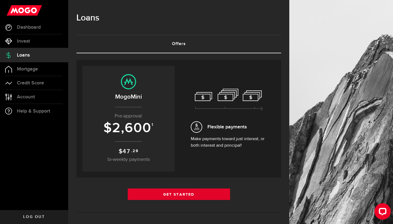
click at [179, 197] on link "Get Started" at bounding box center [179, 193] width 102 height 11
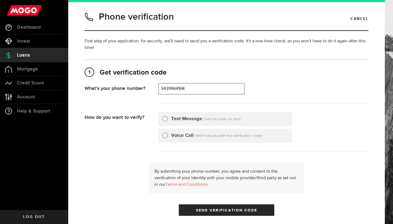
type input "3439964168"
click at [169, 119] on div "Text Message" at bounding box center [182, 118] width 40 height 7
click at [166, 118] on input "Text Message" at bounding box center [164, 117] width 5 height 5
radio input "true"
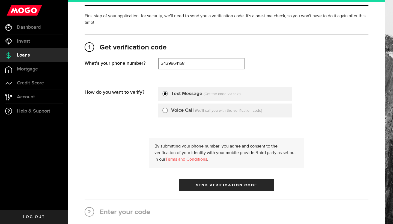
scroll to position [31, 0]
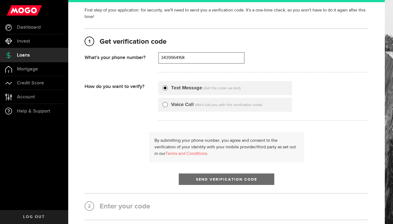
click at [206, 180] on span "Send Verification Code" at bounding box center [226, 179] width 61 height 4
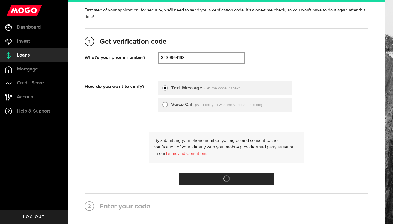
scroll to position [0, 0]
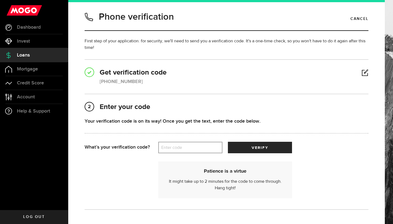
click at [187, 146] on label "Enter code" at bounding box center [190, 147] width 64 height 11
click at [187, 146] on input "Enter code" at bounding box center [190, 147] width 64 height 11
type input "29659"
click at [260, 147] on button "verify" at bounding box center [260, 147] width 64 height 11
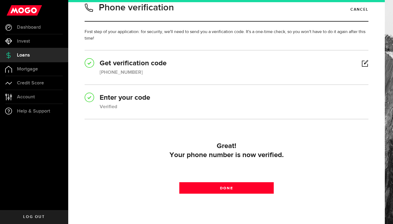
scroll to position [16, 0]
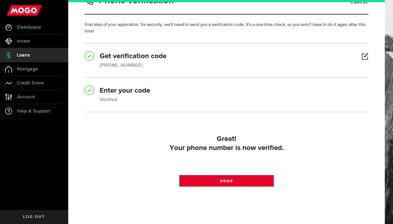
click at [219, 179] on link "Done" at bounding box center [226, 180] width 95 height 11
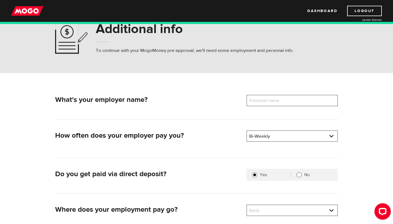
scroll to position [38, 0]
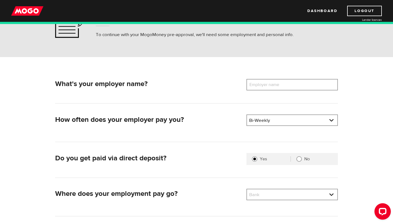
click at [289, 86] on label "Employer name" at bounding box center [268, 84] width 44 height 11
click at [289, 86] on input "Employer name" at bounding box center [291, 84] width 91 height 11
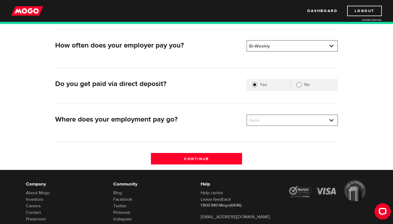
scroll to position [115, 0]
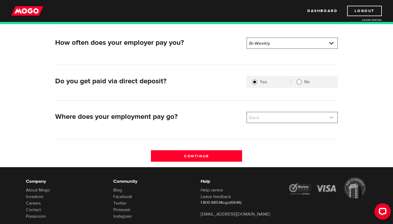
type input "Government of canada"
click at [263, 116] on link at bounding box center [292, 117] width 90 height 10
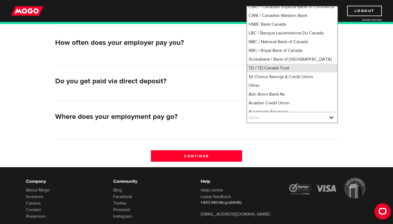
scroll to position [22, 0]
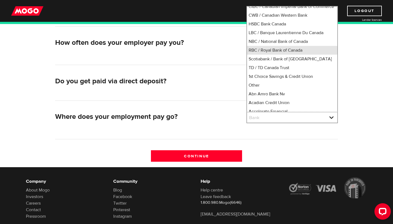
click at [280, 55] on li "RBC / Royal Bank of Canada" at bounding box center [292, 50] width 90 height 9
select select "8"
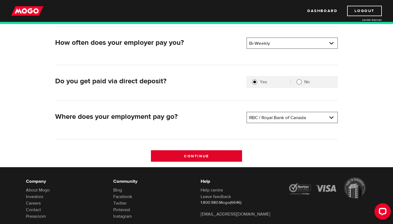
click at [207, 155] on input "Continue" at bounding box center [196, 155] width 91 height 11
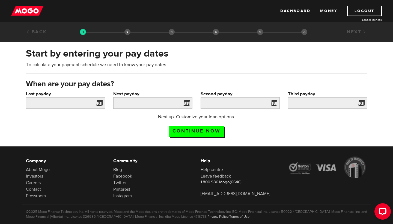
click at [68, 110] on div "Last payday Please enter your last pay date." at bounding box center [65, 102] width 87 height 23
click at [99, 105] on span at bounding box center [98, 103] width 8 height 9
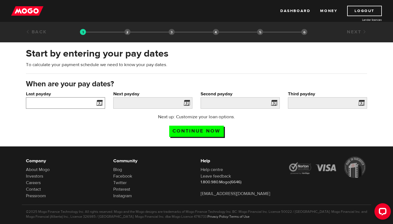
click at [79, 104] on input "Last payday" at bounding box center [65, 102] width 79 height 11
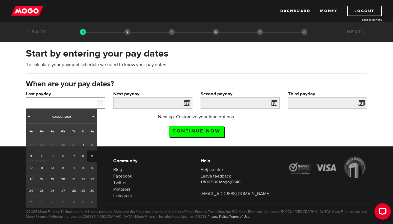
click at [79, 104] on input "Last payday" at bounding box center [65, 102] width 79 height 11
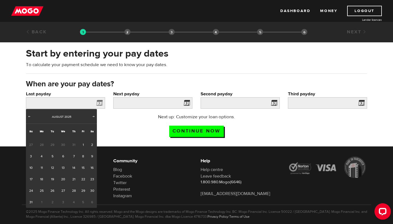
click at [64, 145] on span "30" at bounding box center [63, 144] width 11 height 11
click at [30, 115] on span "Prev" at bounding box center [29, 116] width 4 height 4
click at [62, 190] on link "30" at bounding box center [63, 190] width 11 height 11
type input "2025/07/30"
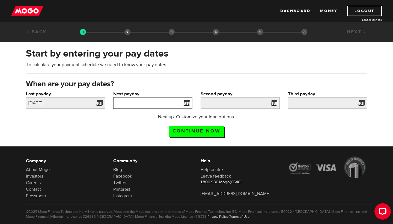
click at [145, 106] on input "Next payday" at bounding box center [152, 102] width 79 height 11
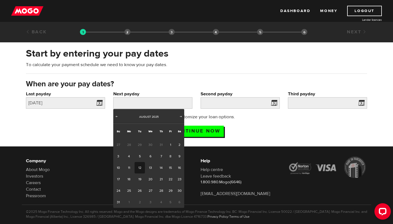
click at [141, 167] on link "12" at bounding box center [139, 167] width 10 height 11
type input "2025/08/12"
type input "2025/8/26"
type input "2025/9/9"
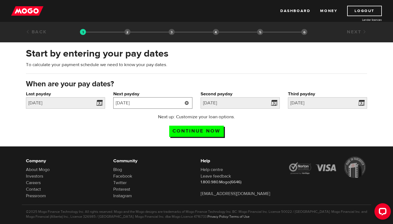
click at [153, 105] on input "2025/08/12" at bounding box center [152, 102] width 79 height 11
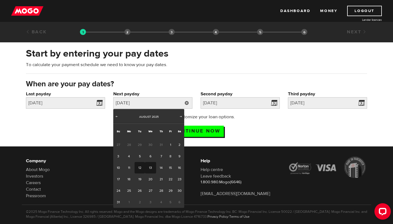
click at [152, 168] on link "13" at bounding box center [150, 167] width 11 height 11
type input "2025/08/13"
type input "2025/8/27"
type input "2025/9/10"
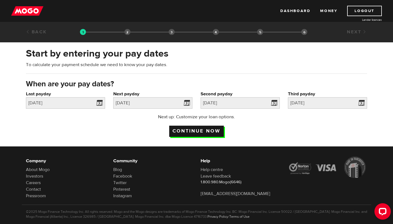
click at [211, 131] on input "Continue now" at bounding box center [196, 130] width 55 height 11
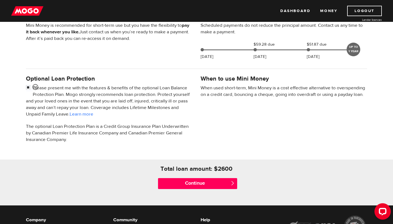
scroll to position [135, 0]
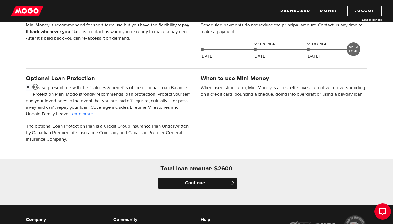
click at [201, 186] on input "Continue" at bounding box center [197, 183] width 79 height 11
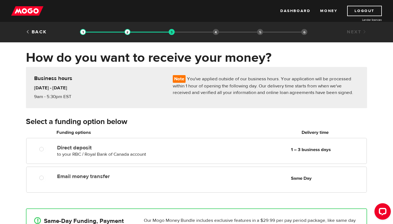
scroll to position [7, 0]
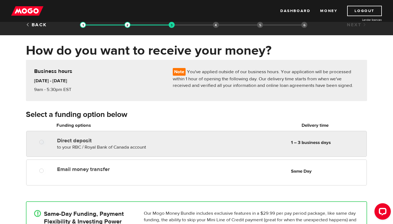
radio input "true"
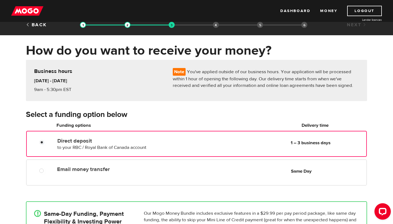
click at [63, 143] on label "Direct deposit" at bounding box center [119, 140] width 125 height 7
click at [46, 143] on input "Direct deposit" at bounding box center [43, 142] width 7 height 7
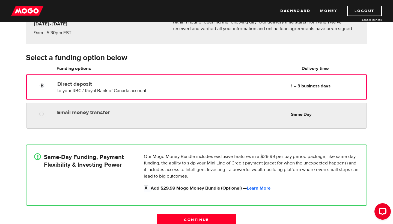
scroll to position [64, 0]
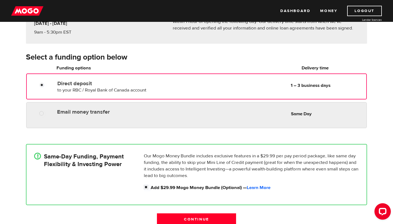
radio input "true"
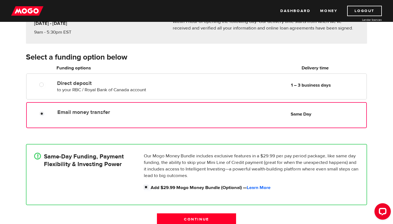
click at [70, 117] on div "Email money transfer Delivery in Same Day Same Day" at bounding box center [210, 112] width 311 height 11
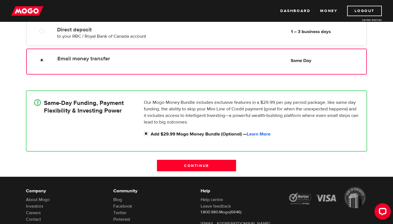
scroll to position [156, 0]
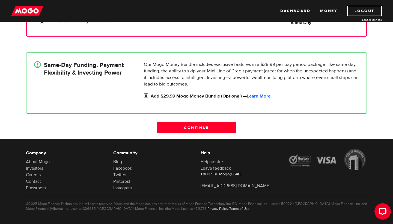
click at [146, 96] on input "Add $29.99 Mogo Money Bundle (Optional) — Learn More" at bounding box center [147, 96] width 7 height 7
checkbox input "false"
radio input "false"
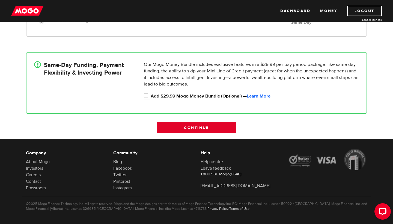
click at [207, 128] on input "Continue" at bounding box center [196, 127] width 79 height 11
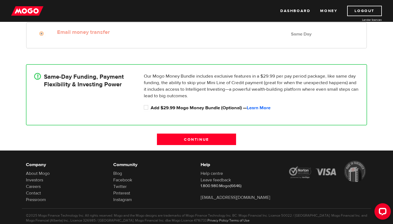
scroll to position [163, 0]
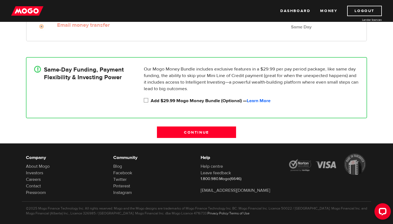
click at [146, 100] on input "Add $29.99 Mogo Money Bundle (Optional) — Learn More" at bounding box center [147, 100] width 7 height 7
checkbox input "true"
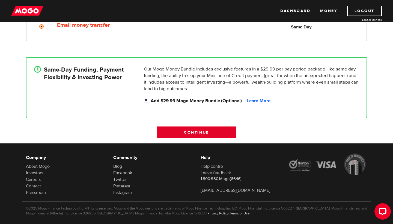
click at [191, 136] on input "Continue" at bounding box center [196, 131] width 79 height 11
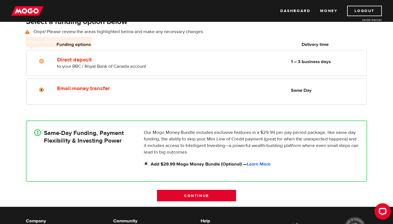
scroll to position [76, 0]
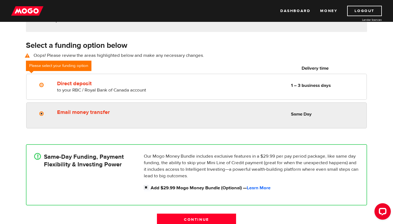
radio input "true"
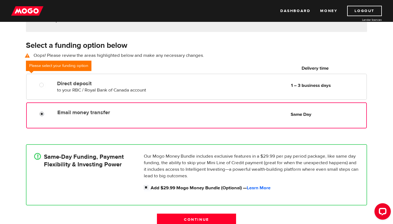
click at [42, 114] on input "Email money transfer" at bounding box center [43, 114] width 7 height 7
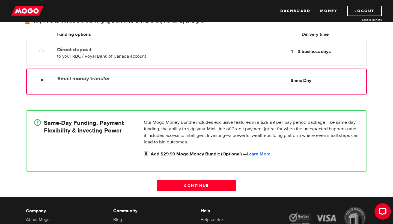
scroll to position [113, 0]
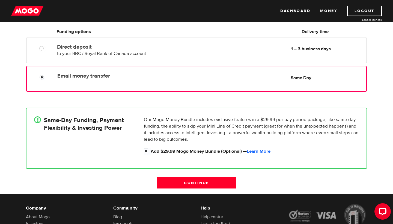
click at [146, 151] on input "Add $29.99 Mogo Money Bundle (Optional) — Learn More" at bounding box center [147, 151] width 7 height 7
checkbox input "false"
radio input "false"
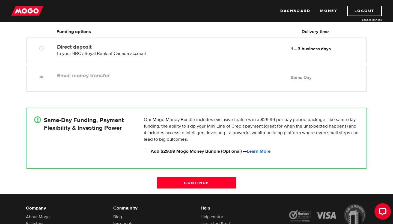
click at [80, 78] on label "Email money transfer" at bounding box center [119, 75] width 125 height 7
click at [194, 179] on input "Continue" at bounding box center [196, 182] width 79 height 11
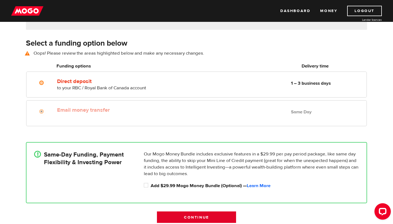
scroll to position [76, 0]
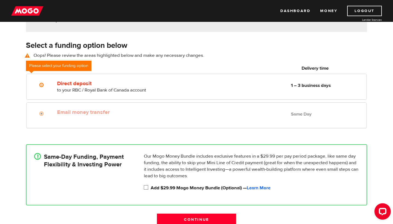
click at [146, 188] on input "Add $29.99 Mogo Money Bundle (Optional) — Learn More" at bounding box center [147, 187] width 7 height 7
checkbox input "true"
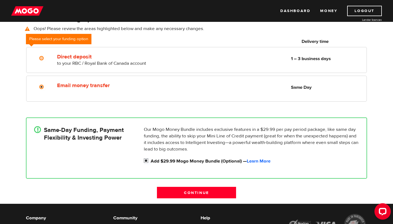
scroll to position [105, 0]
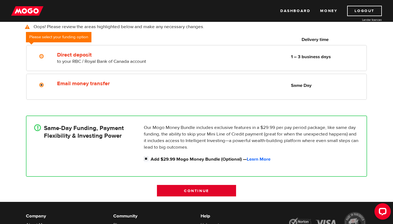
click at [220, 192] on input "Continue" at bounding box center [196, 190] width 79 height 11
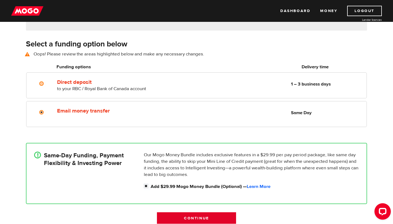
scroll to position [76, 0]
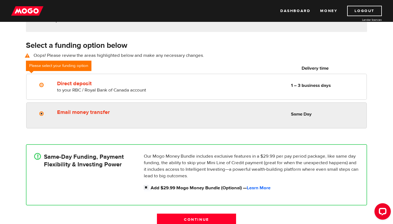
radio input "true"
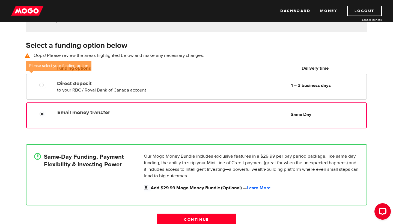
click at [38, 121] on div "Email money transfer Delivery in Same Day Same Day" at bounding box center [196, 115] width 340 height 26
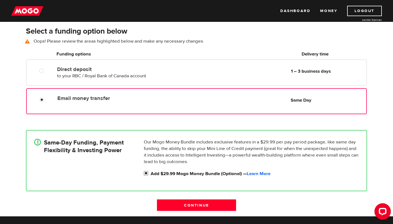
click at [146, 174] on input "Add $29.99 Mogo Money Bundle (Optional) — Learn More" at bounding box center [147, 173] width 7 height 7
checkbox input "false"
radio input "false"
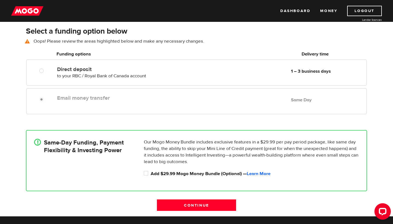
click at [51, 109] on div "Email money transfer Delivery in Same Day Same Day" at bounding box center [196, 101] width 340 height 26
click at [146, 172] on input "Add $29.99 Mogo Money Bundle (Optional) — Learn More" at bounding box center [147, 173] width 7 height 7
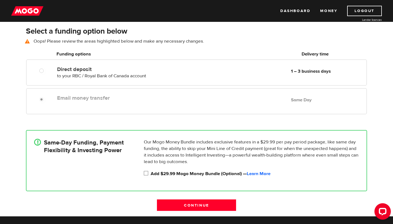
checkbox input "true"
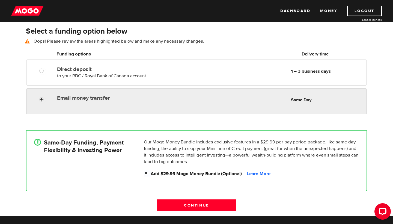
radio input "true"
click at [57, 98] on div "Email money transfer Delivery in Same Day" at bounding box center [120, 96] width 130 height 9
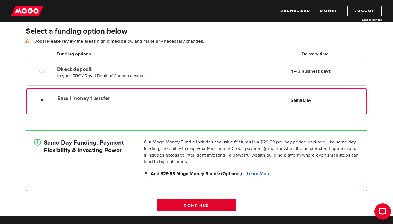
click at [193, 207] on input "Continue" at bounding box center [196, 204] width 79 height 11
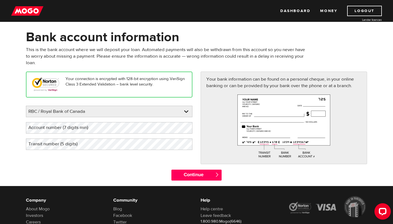
scroll to position [23, 0]
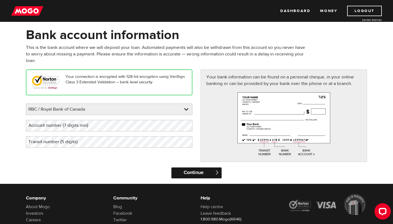
click at [193, 169] on input "Continue" at bounding box center [196, 172] width 50 height 11
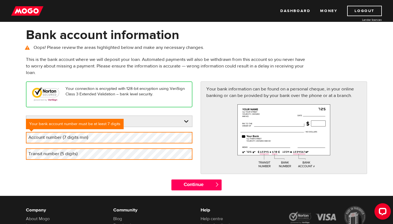
click at [76, 141] on label "Account number (7 digits min)" at bounding box center [62, 137] width 73 height 11
click at [76, 154] on label "Transit number (5 digits)" at bounding box center [57, 153] width 63 height 11
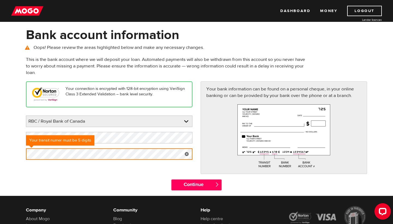
click at [127, 191] on div "Continue " at bounding box center [196, 187] width 349 height 16
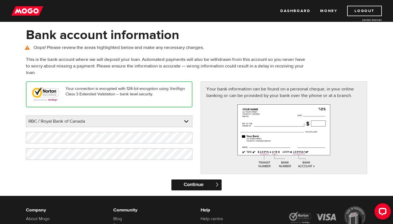
click at [211, 183] on input "Continue" at bounding box center [196, 184] width 50 height 11
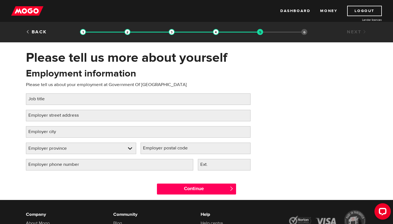
scroll to position [11, 0]
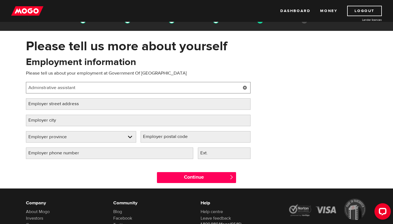
type input "Adminstrative assistant"
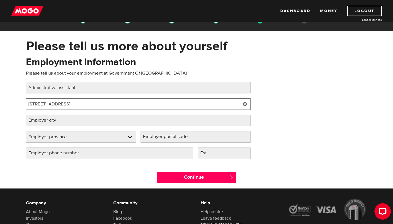
type input "[STREET_ADDRESS]"
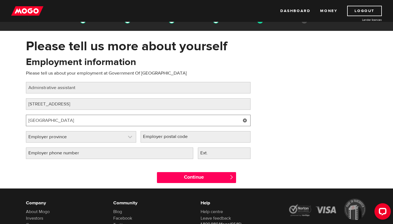
type input "[GEOGRAPHIC_DATA]"
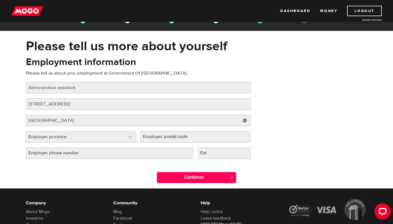
click at [102, 138] on link at bounding box center [81, 136] width 110 height 11
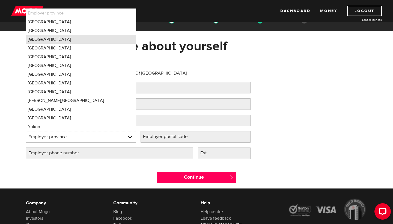
click at [70, 39] on li "Ontario" at bounding box center [81, 39] width 110 height 9
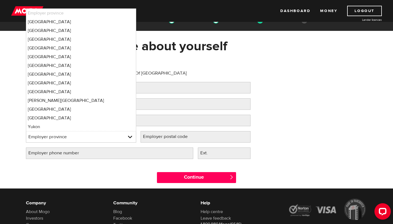
select select "ON"
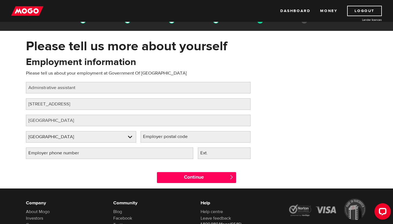
click at [148, 140] on label "Employer postal code" at bounding box center [169, 136] width 58 height 11
click at [148, 140] on input "Employer postal code" at bounding box center [195, 136] width 110 height 11
click at [77, 150] on label "Employer phone number" at bounding box center [58, 152] width 64 height 11
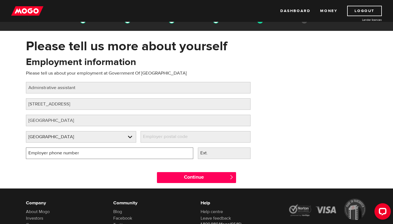
click at [77, 150] on input "Employer phone number" at bounding box center [109, 152] width 167 height 11
type input "(343) 996-4168"
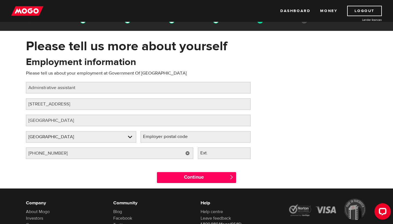
click at [169, 138] on label "Employer postal code" at bounding box center [169, 136] width 58 height 11
click at [169, 138] on input "Employer postal code" at bounding box center [195, 136] width 110 height 11
click at [198, 138] on label "Employer postal code" at bounding box center [169, 136] width 58 height 11
click at [198, 138] on input "Employer postal code" at bounding box center [195, 136] width 110 height 11
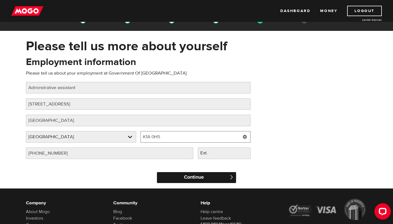
type input "K1A 0H5"
click at [199, 179] on input "Continue" at bounding box center [196, 177] width 79 height 11
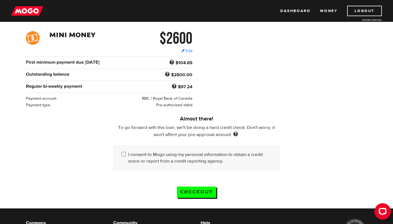
scroll to position [85, 0]
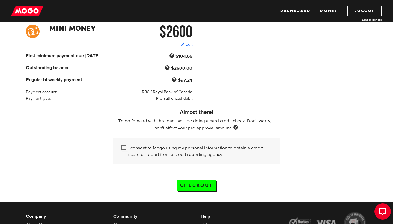
click at [122, 148] on input "I consent to Mogo using my personal information to obtain a credit score or rep…" at bounding box center [124, 148] width 7 height 7
checkbox input "true"
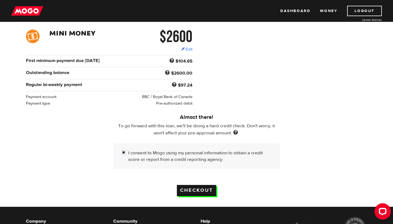
scroll to position [89, 0]
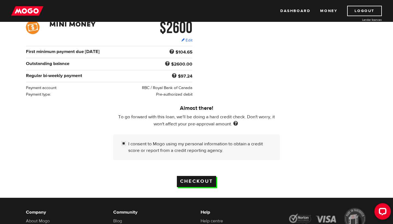
click at [199, 181] on input "Checkout" at bounding box center [196, 181] width 39 height 11
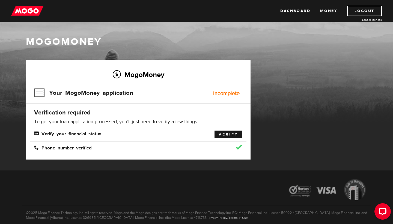
click at [237, 135] on link "Verify" at bounding box center [228, 134] width 28 height 8
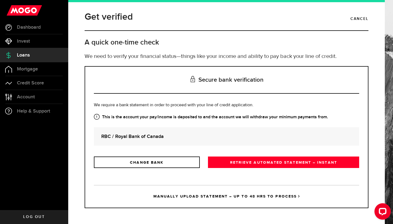
click at [218, 140] on div "RBC / Royal Bank of Canada" at bounding box center [226, 136] width 265 height 18
click at [155, 143] on div "RBC / Royal Bank of Canada" at bounding box center [226, 136] width 265 height 18
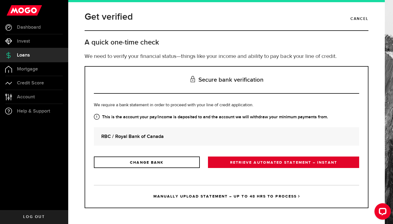
click at [286, 163] on link "RETRIEVE AUTOMATED STATEMENT – INSTANT" at bounding box center [283, 161] width 151 height 11
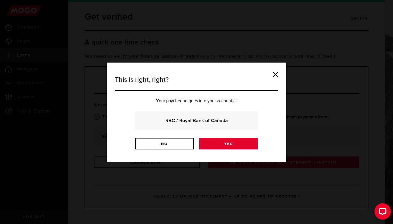
click at [249, 147] on link "Yes" at bounding box center [228, 143] width 58 height 11
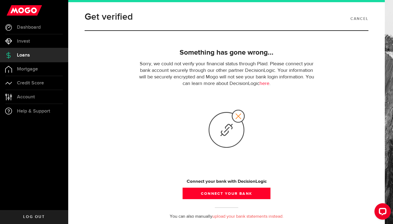
click at [361, 18] on link "Cancel" at bounding box center [359, 18] width 18 height 9
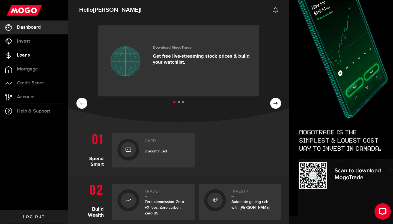
click at [37, 56] on link "Loans" at bounding box center [34, 55] width 68 height 14
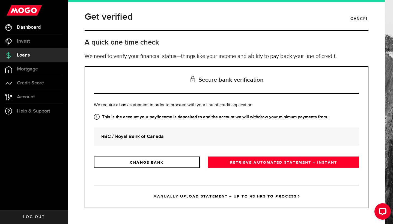
click at [32, 28] on span "Dashboard" at bounding box center [29, 27] width 24 height 5
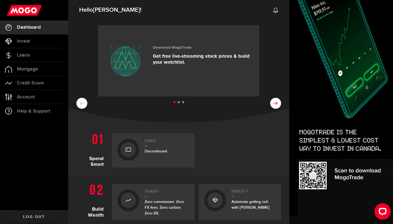
click at [277, 98] on button at bounding box center [275, 103] width 11 height 11
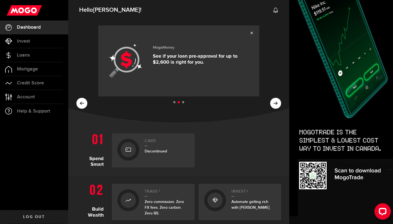
click at [198, 70] on div "MogoMoney See if your loan pre-approval for up to $2,600 is right for you." at bounding box center [202, 61] width 98 height 38
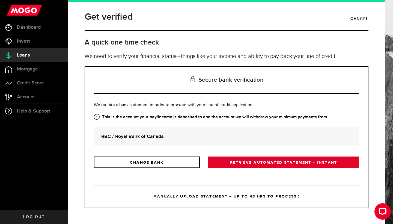
click at [258, 165] on link "RETRIEVE AUTOMATED STATEMENT – INSTANT" at bounding box center [283, 161] width 151 height 11
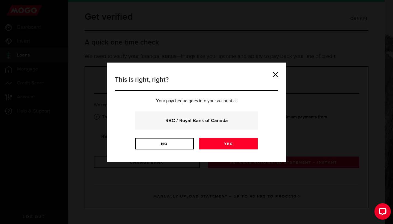
click at [207, 120] on strong "RBC / Royal Bank of Canada" at bounding box center [196, 120] width 107 height 7
click at [224, 142] on link "Yes" at bounding box center [228, 143] width 58 height 11
